Goal: Information Seeking & Learning: Learn about a topic

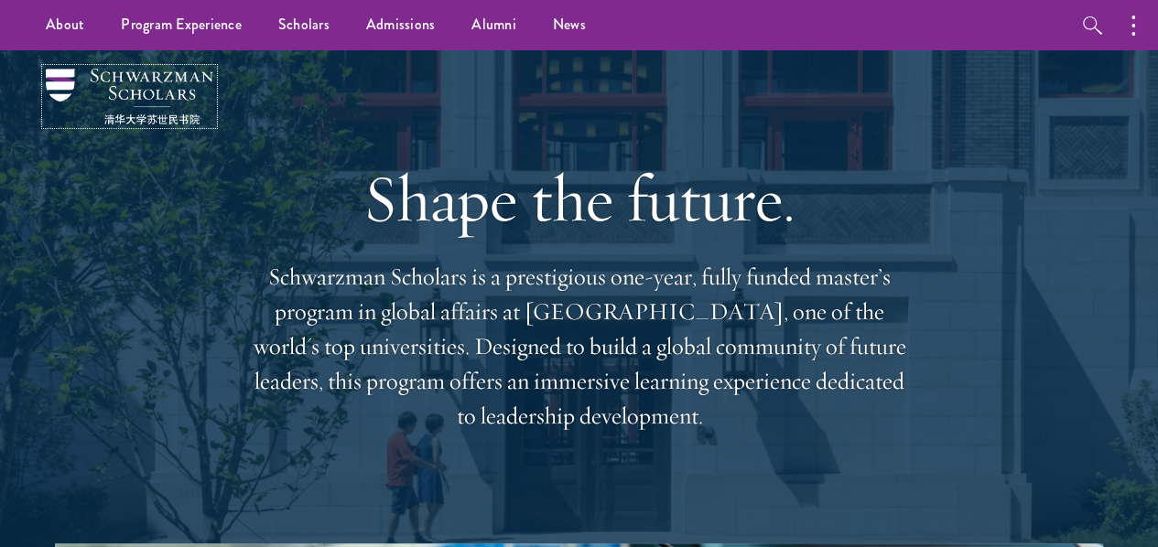
click at [113, 92] on img at bounding box center [129, 97] width 167 height 56
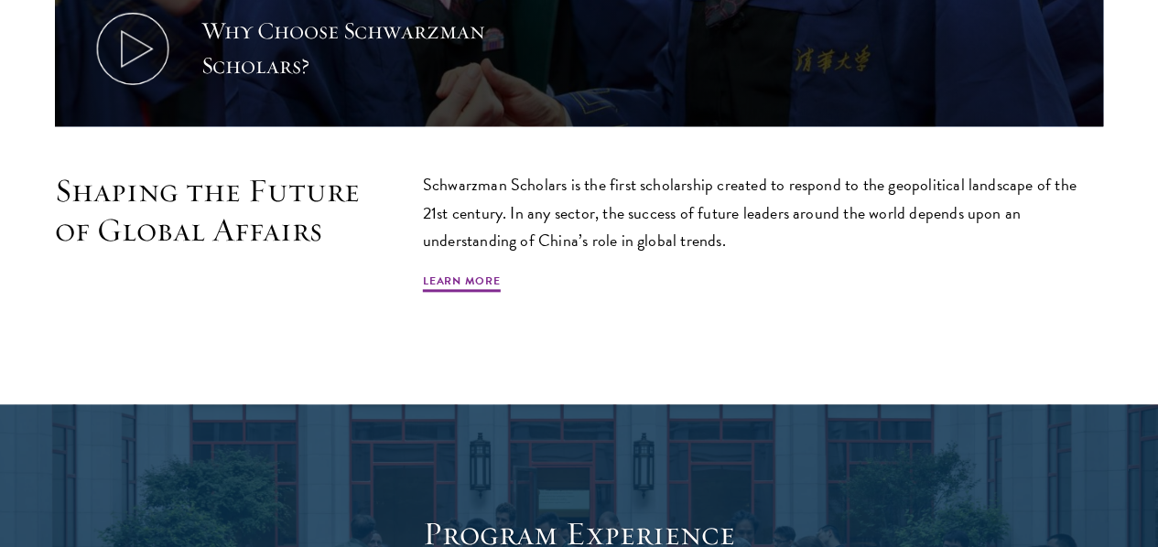
scroll to position [1373, 0]
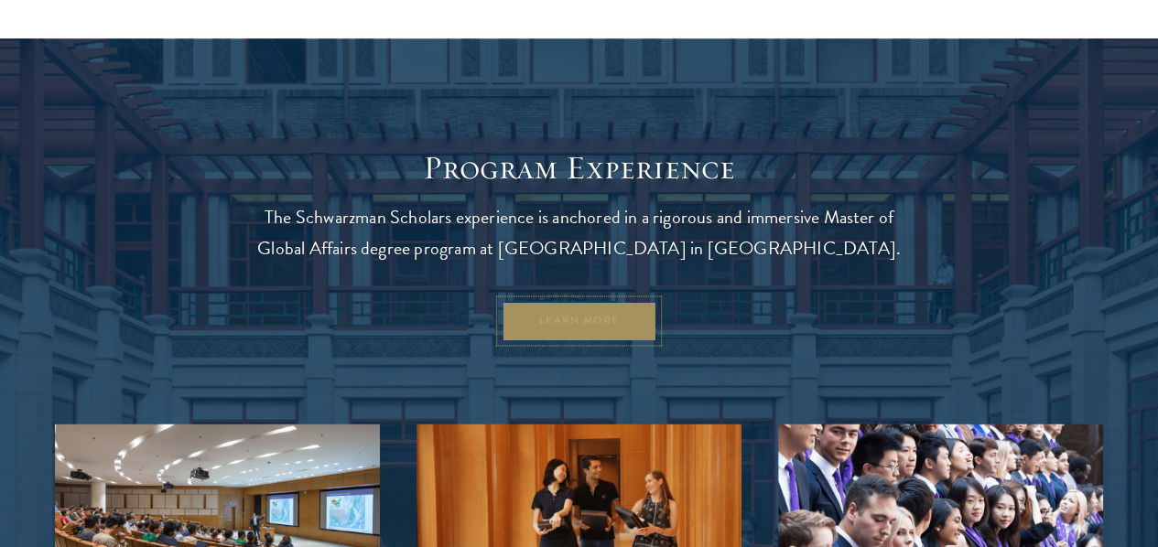
click at [644, 310] on link "Learn More" at bounding box center [579, 320] width 156 height 41
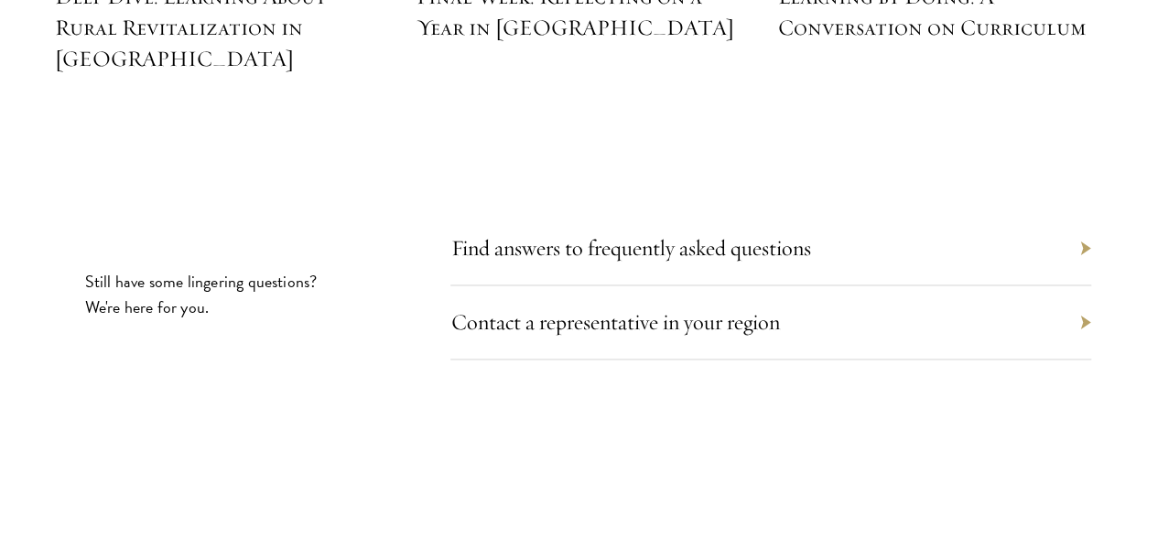
scroll to position [8419, 0]
